Goal: Transaction & Acquisition: Purchase product/service

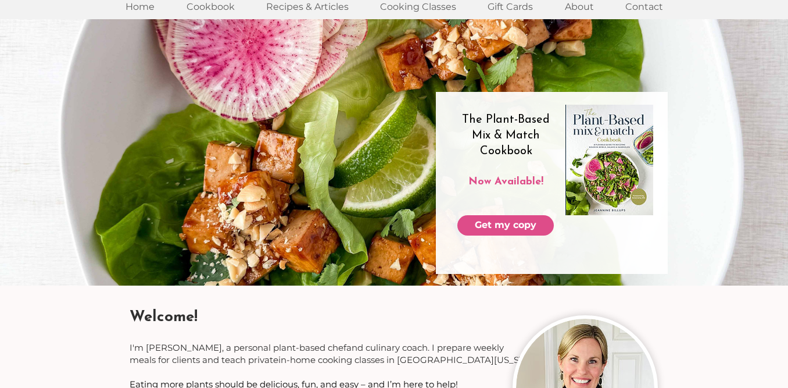
scroll to position [52, 0]
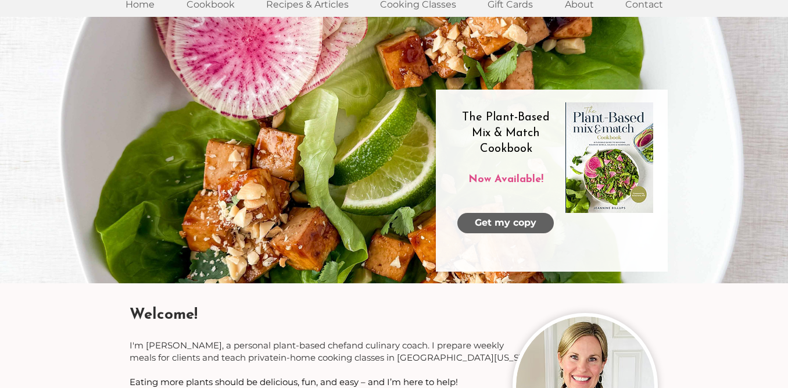
click at [490, 220] on span "Get my copy" at bounding box center [506, 222] width 62 height 13
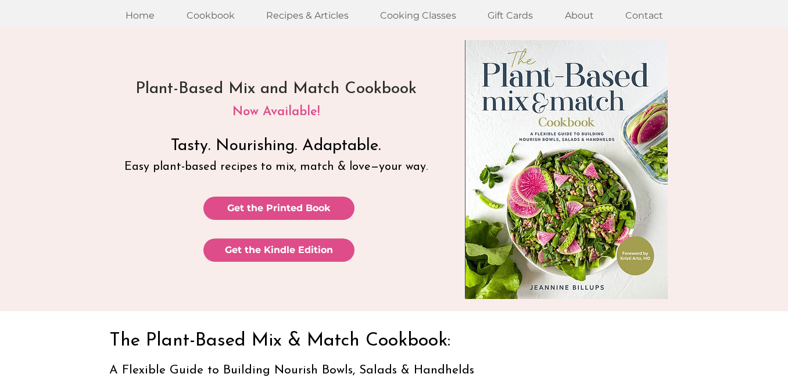
scroll to position [36, 0]
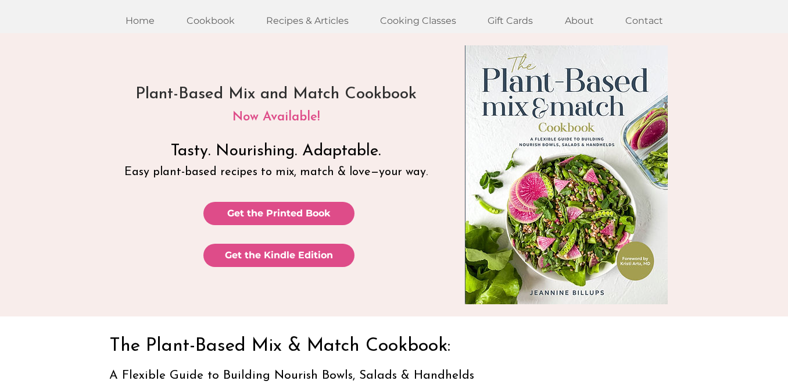
click at [561, 233] on img at bounding box center [566, 174] width 203 height 259
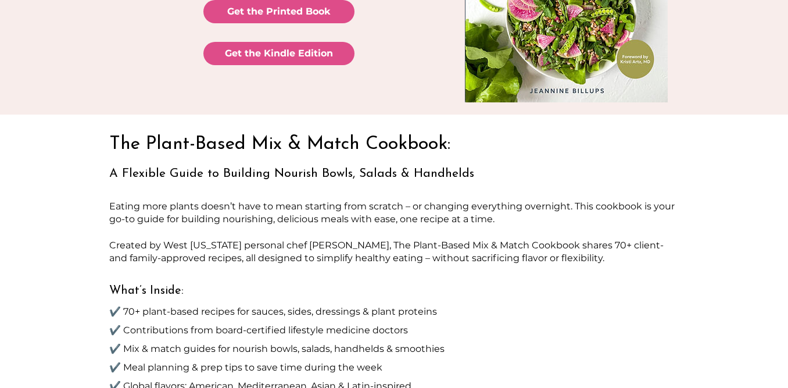
scroll to position [23, 0]
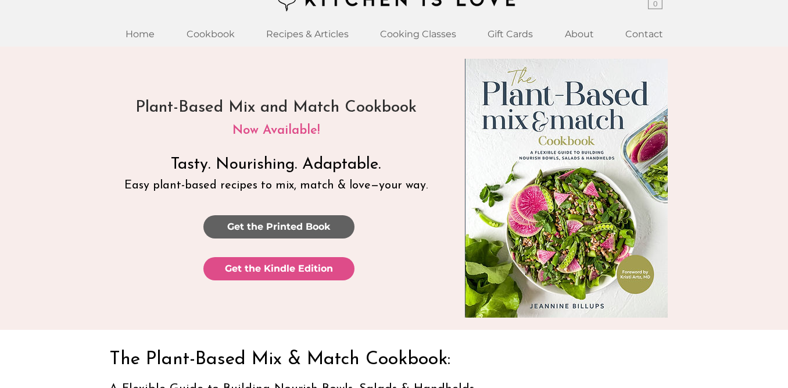
click at [305, 220] on span "Get the Printed Book" at bounding box center [278, 226] width 103 height 13
